Goal: Information Seeking & Learning: Learn about a topic

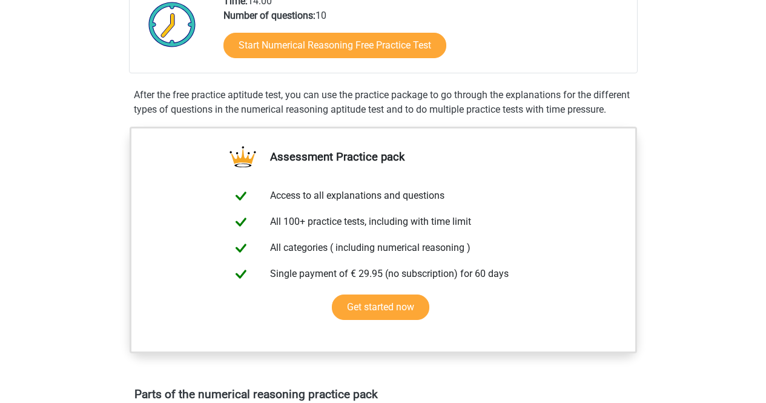
scroll to position [314, 0]
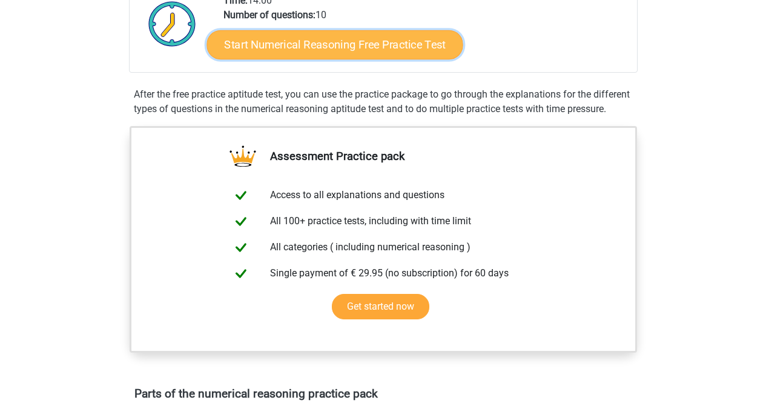
click at [403, 36] on link "Start Numerical Reasoning Free Practice Test" at bounding box center [334, 44] width 256 height 29
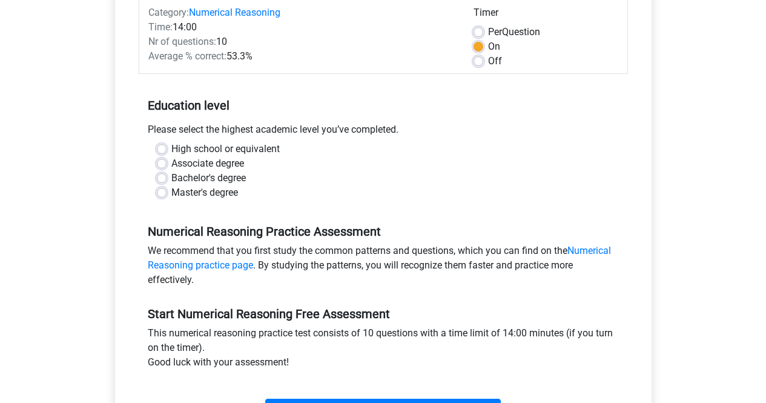
scroll to position [165, 0]
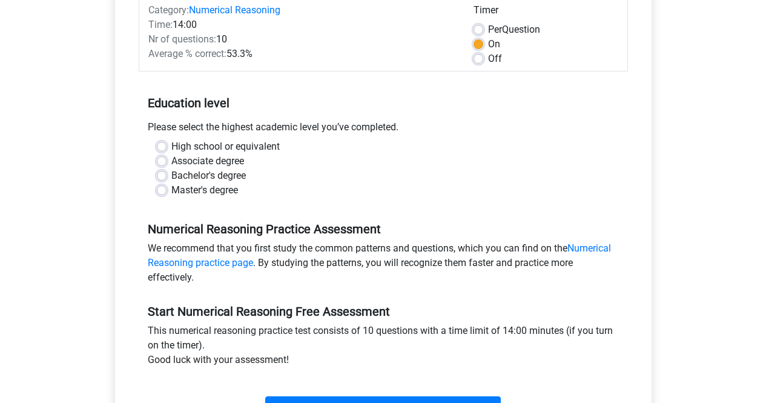
click at [156, 176] on div "High school or equivalent Associate degree Bachelor's degree Master's degree" at bounding box center [383, 168] width 471 height 58
click at [171, 176] on label "Bachelor's degree" at bounding box center [208, 175] width 74 height 15
click at [163, 176] on input "Bachelor's degree" at bounding box center [162, 174] width 10 height 12
radio input "true"
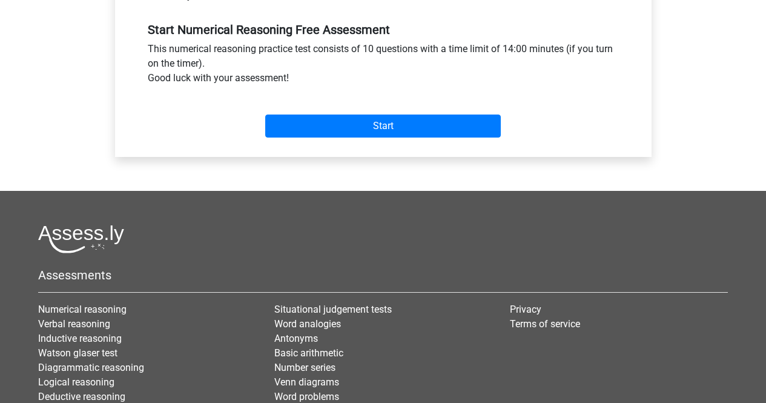
scroll to position [447, 0]
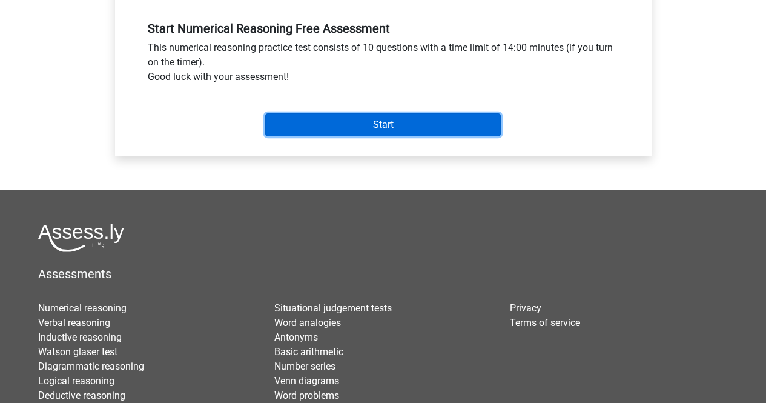
click at [383, 120] on input "Start" at bounding box center [382, 124] width 235 height 23
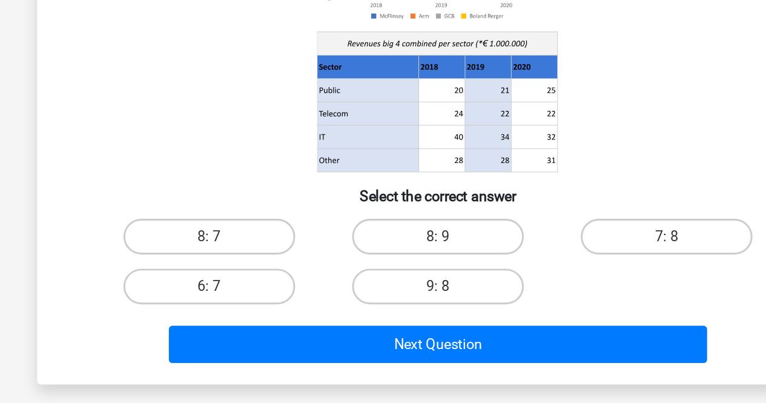
scroll to position [64, 0]
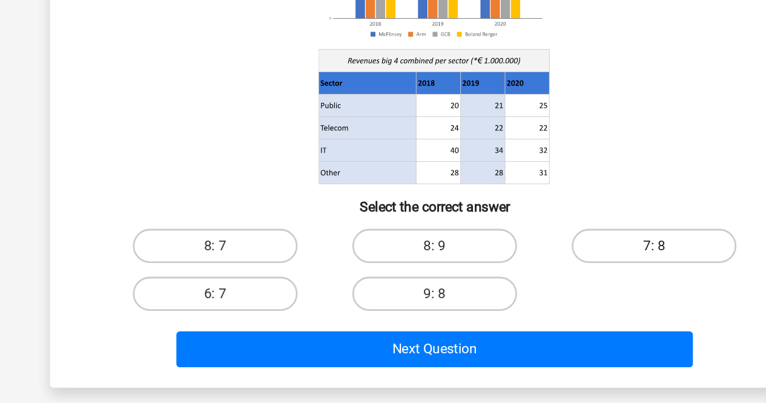
click at [518, 300] on label "7: 8" at bounding box center [538, 290] width 117 height 24
click at [539, 298] on input "7: 8" at bounding box center [543, 294] width 8 height 8
radio input "true"
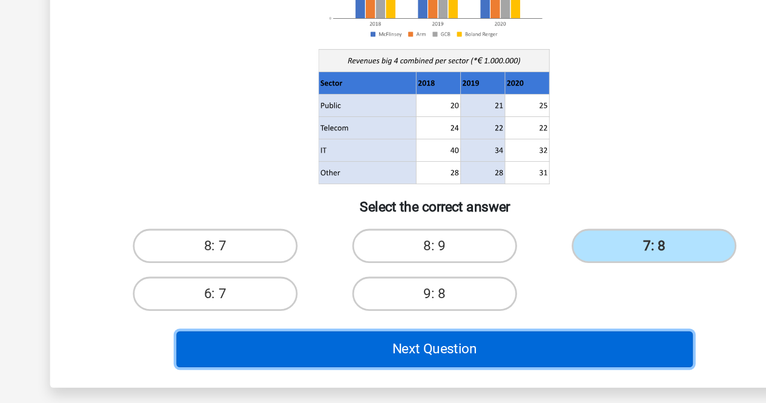
click at [438, 369] on button "Next Question" at bounding box center [383, 362] width 366 height 25
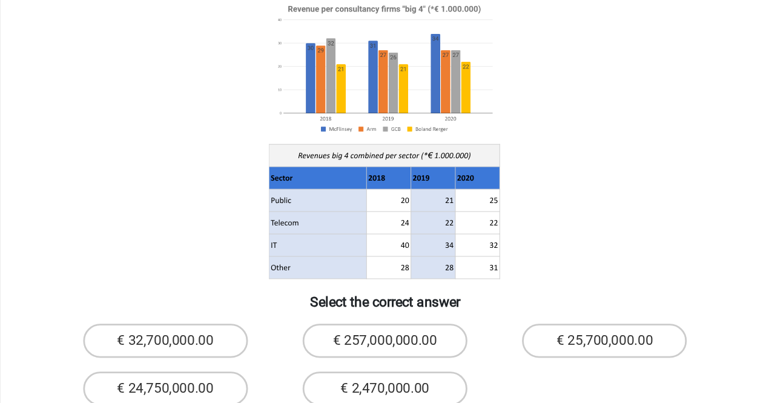
scroll to position [33, 0]
